Goal: Task Accomplishment & Management: Manage account settings

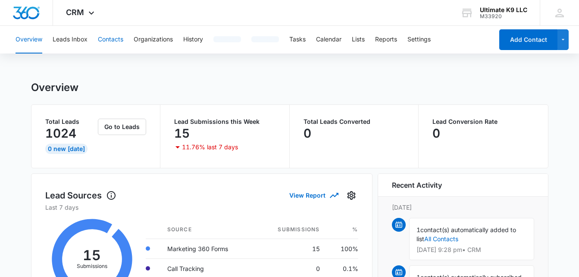
click at [115, 38] on button "Contacts" at bounding box center [110, 40] width 25 height 28
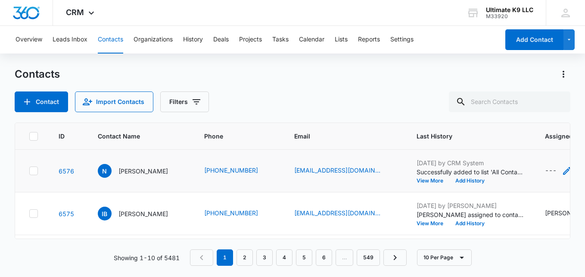
click at [546, 167] on div "---" at bounding box center [551, 170] width 12 height 10
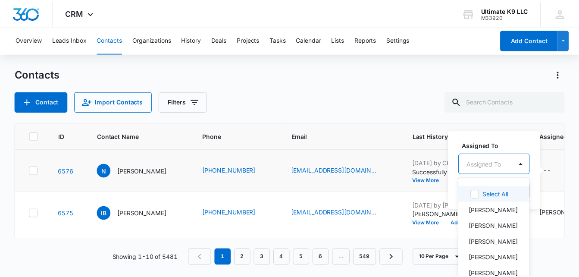
scroll to position [10, 0]
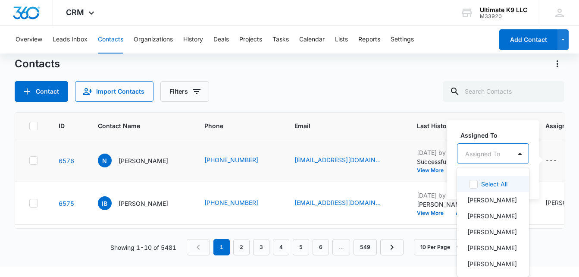
click at [475, 163] on div "Assigned To" at bounding box center [484, 153] width 54 height 19
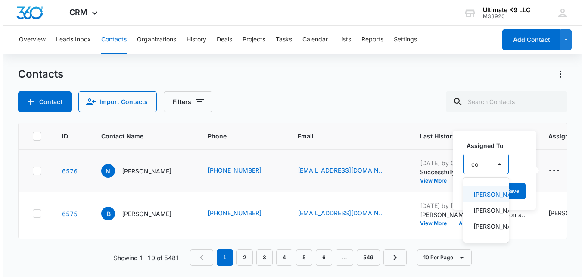
scroll to position [0, 0]
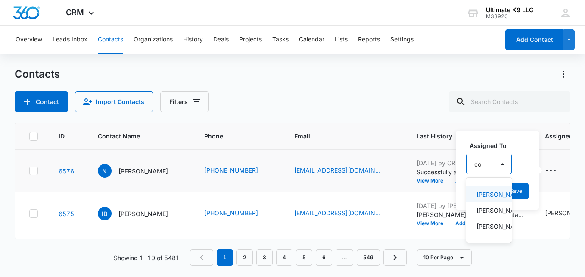
type input "col"
click at [482, 190] on p "Colby Nuthall" at bounding box center [488, 194] width 25 height 9
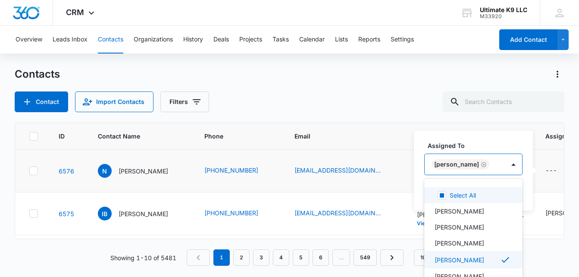
click at [492, 167] on input "text" at bounding box center [492, 164] width 2 height 9
click at [497, 164] on div "Colby Nuthall" at bounding box center [464, 164] width 80 height 21
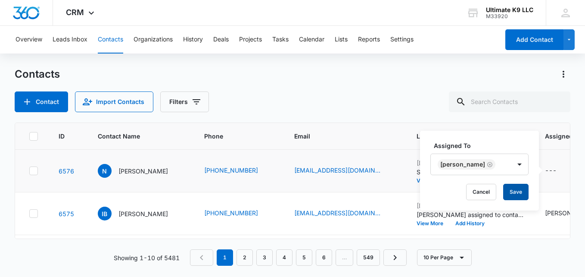
click at [513, 190] on button "Save" at bounding box center [515, 192] width 25 height 16
